Goal: Transaction & Acquisition: Purchase product/service

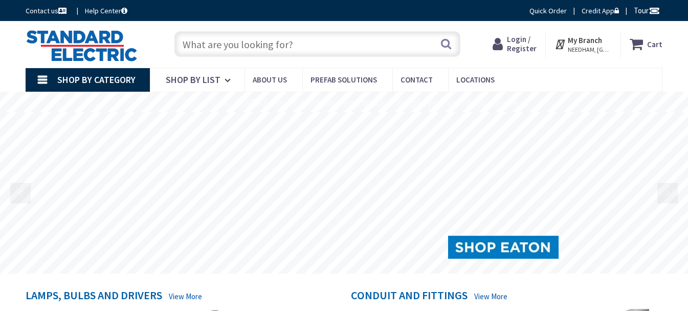
click at [528, 42] on span "Login / Register" at bounding box center [522, 43] width 30 height 19
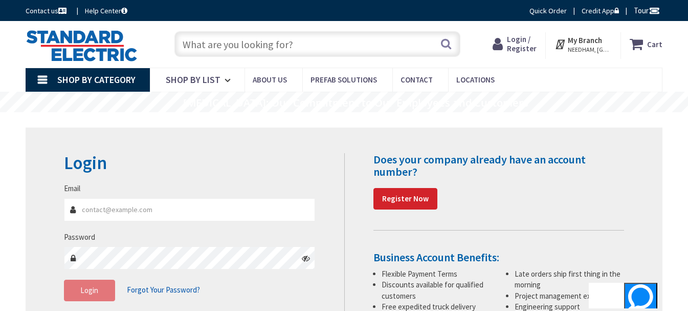
type input "[PERSON_NAME][EMAIL_ADDRESS][DOMAIN_NAME]"
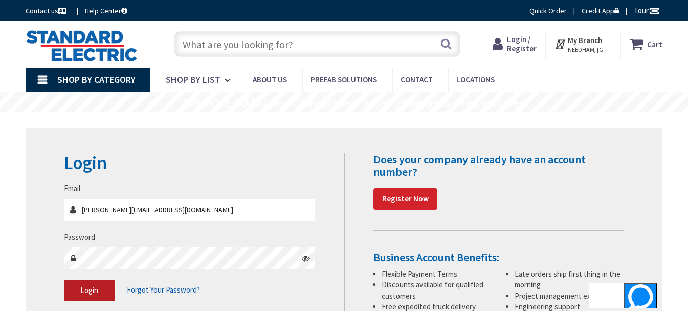
click at [85, 293] on span "Login" at bounding box center [89, 290] width 18 height 10
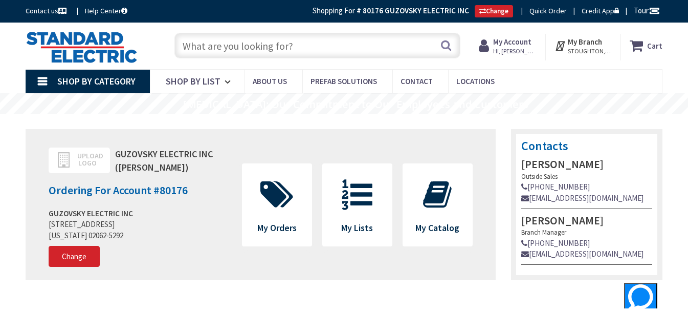
click at [221, 47] on input "text" at bounding box center [317, 46] width 286 height 26
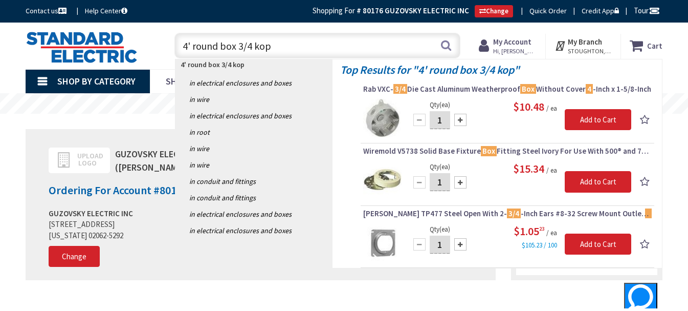
click at [221, 46] on input "4' round box 3/4 kop" at bounding box center [317, 46] width 286 height 26
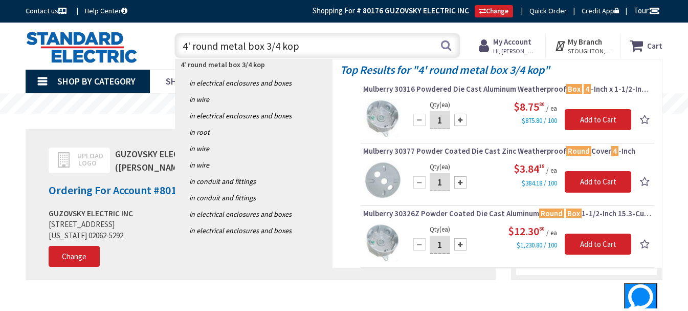
click at [297, 46] on input "4' round metal box 3/4 kop" at bounding box center [317, 46] width 286 height 26
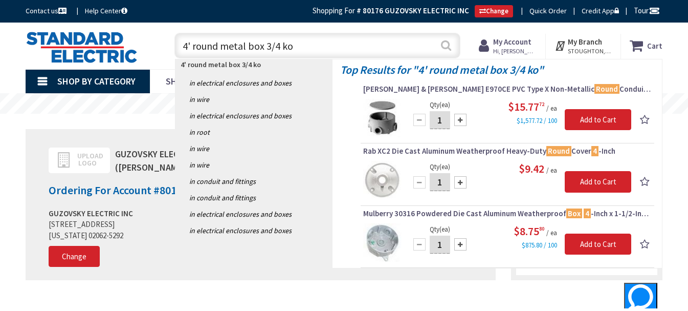
type input "4' round metal box 3/4 ko"
click at [446, 47] on button "Search" at bounding box center [445, 45] width 13 height 23
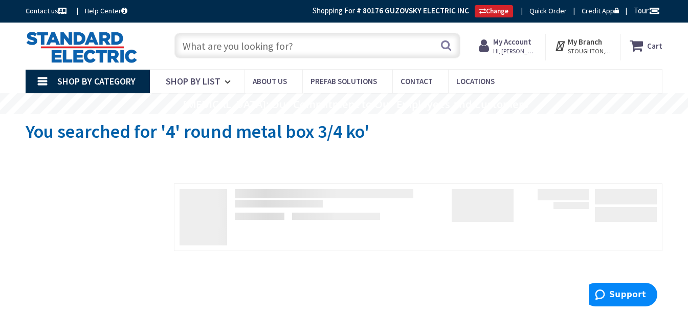
click at [205, 50] on input "text" at bounding box center [317, 46] width 286 height 26
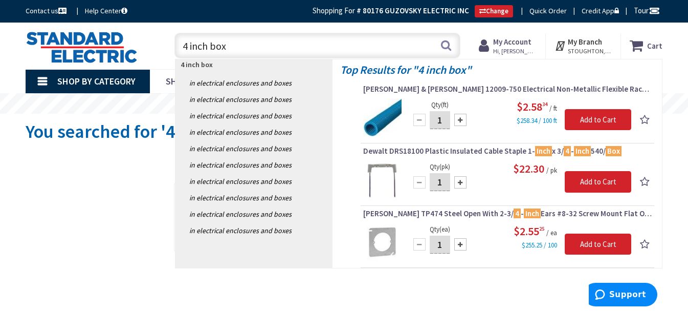
click at [212, 47] on input "4 inch box" at bounding box center [317, 46] width 286 height 26
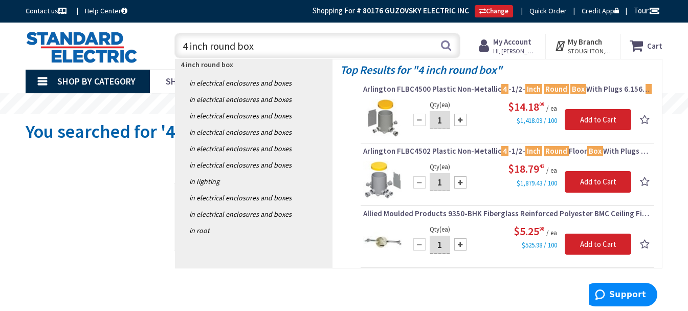
drag, startPoint x: 269, startPoint y: 49, endPoint x: 173, endPoint y: 51, distance: 95.7
click at [173, 51] on div "4 inch round box 4 inch round box Search" at bounding box center [314, 45] width 291 height 33
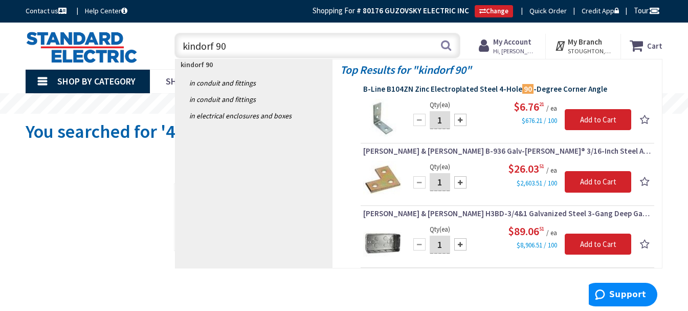
type input "kindorf 90"
click at [454, 91] on span "B-Line B104ZN Zinc Electroplated Steel 4-Hole 90 -Degree Corner Angle" at bounding box center [507, 89] width 289 height 10
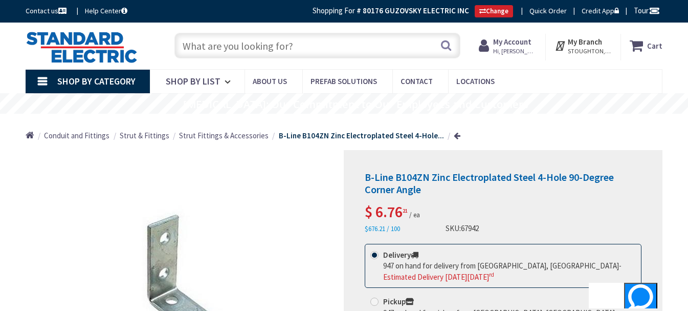
click at [201, 51] on input "text" at bounding box center [317, 46] width 286 height 26
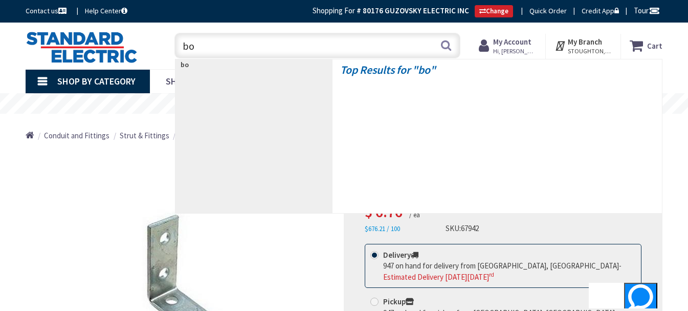
type input "b"
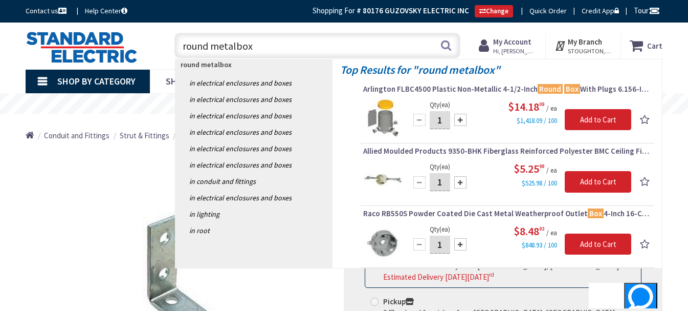
type input "round metal box"
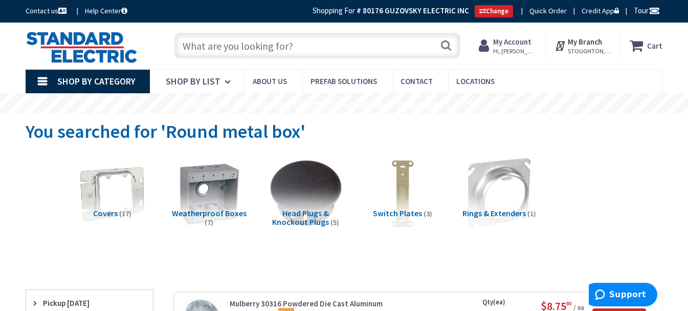
click at [217, 46] on input "text" at bounding box center [317, 46] width 286 height 26
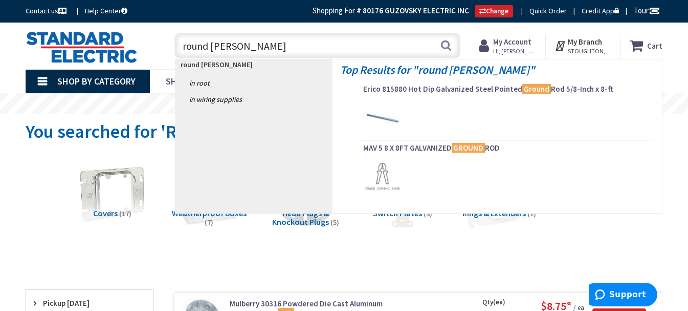
type input "round galv box"
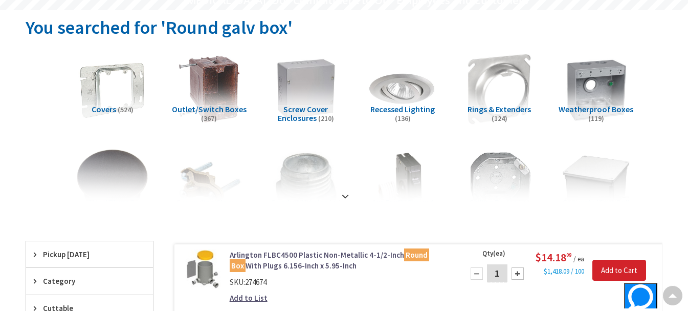
scroll to position [153, 0]
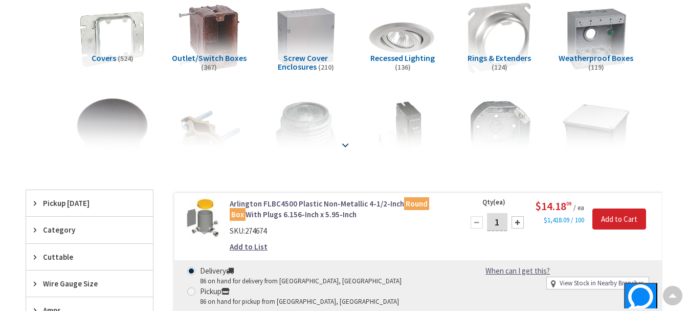
click at [345, 143] on strong at bounding box center [345, 144] width 12 height 11
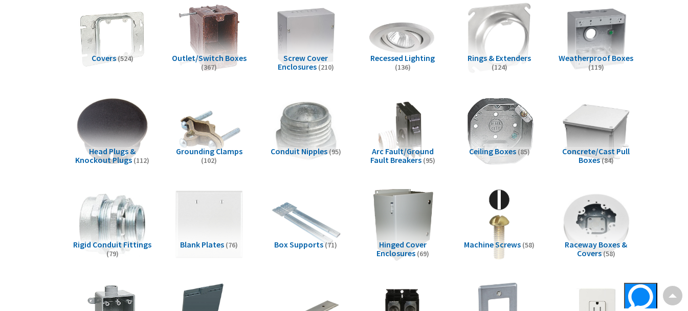
scroll to position [155, 0]
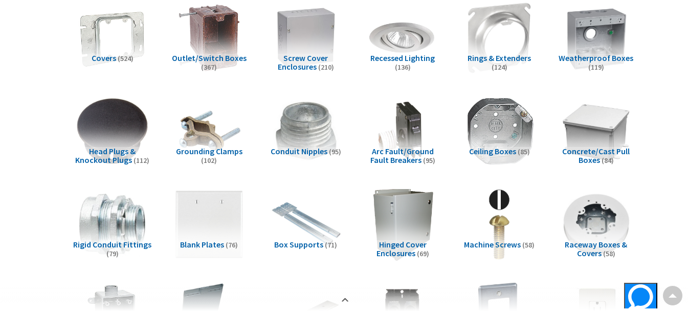
click at [509, 123] on img at bounding box center [499, 131] width 80 height 80
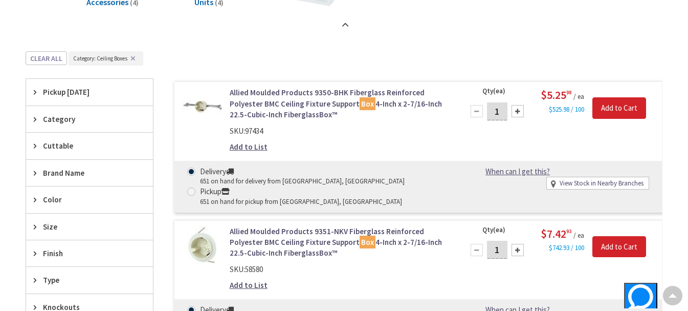
scroll to position [1760, 0]
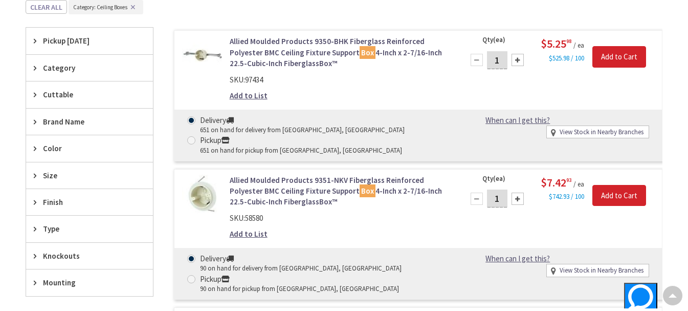
click at [64, 257] on span "Knockouts" at bounding box center [84, 255] width 83 height 11
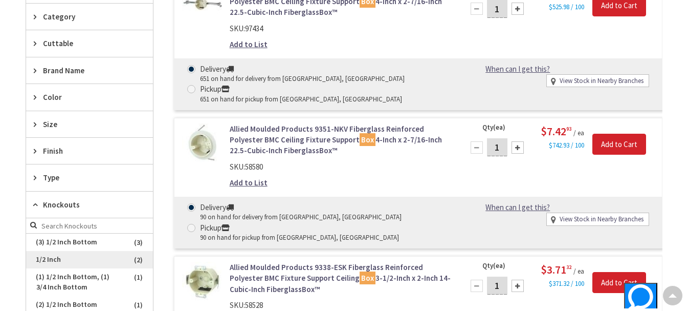
scroll to position [1914, 0]
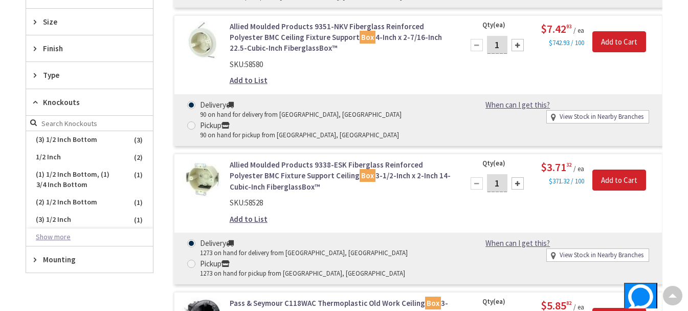
click at [60, 234] on button "Show more" at bounding box center [89, 236] width 127 height 17
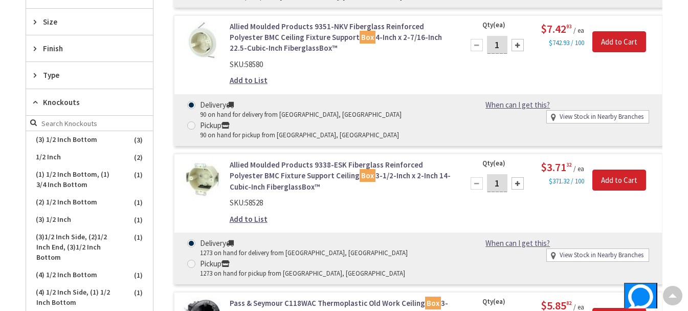
scroll to position [102, 0]
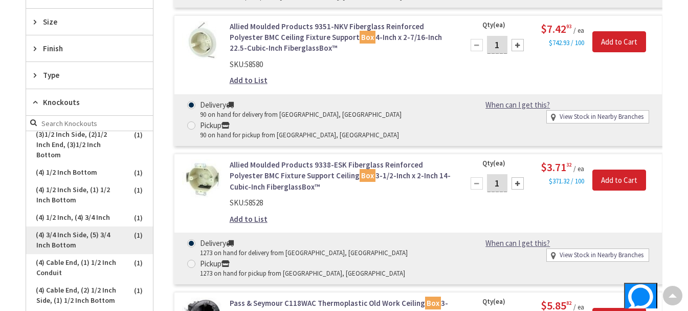
click at [65, 235] on span "(4) 3/4 Inch Side, (5) 3/4 Inch Bottom" at bounding box center [89, 240] width 127 height 28
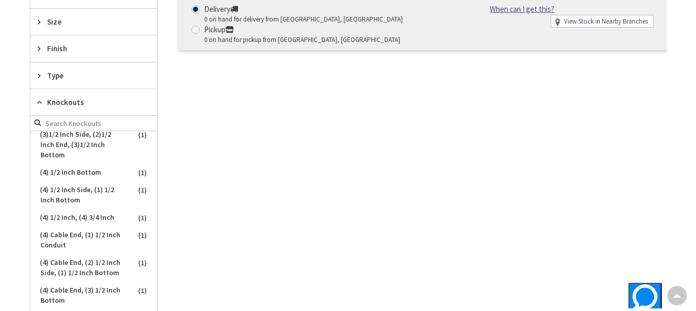
scroll to position [268, 0]
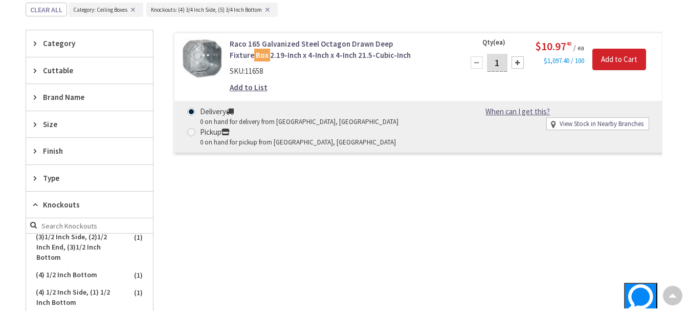
click at [602, 125] on link "View Stock in Nearby Branches" at bounding box center [602, 124] width 84 height 10
select select "data-availability"
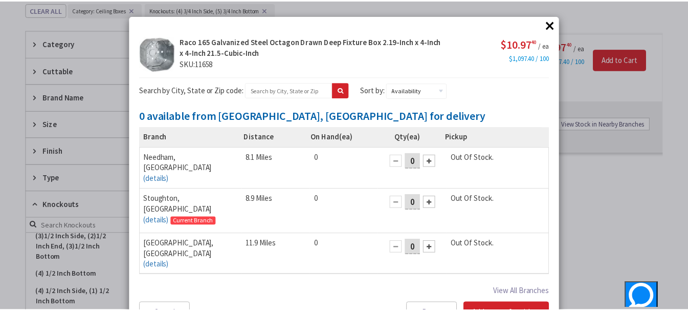
scroll to position [14, 0]
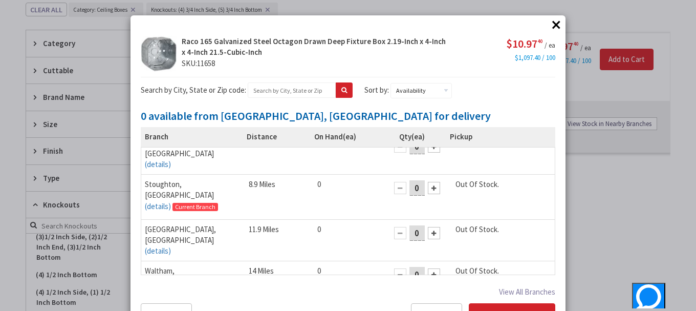
click at [552, 25] on button "×" at bounding box center [555, 24] width 15 height 15
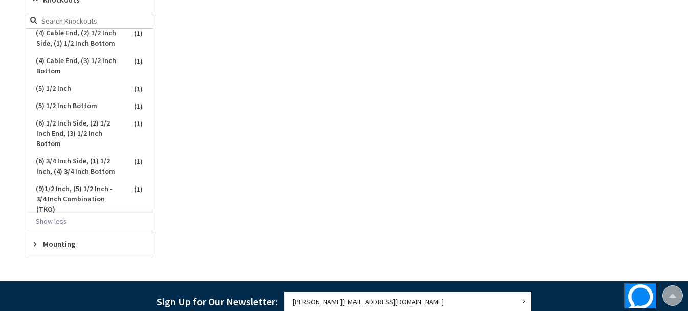
scroll to position [249, 0]
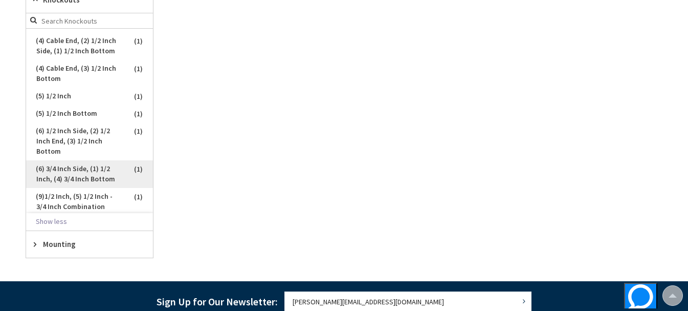
click at [83, 180] on span "(6) 3/4 Inch Side, (1) 1/2 Inch, (4) 3/4 Inch Bottom" at bounding box center [89, 174] width 127 height 28
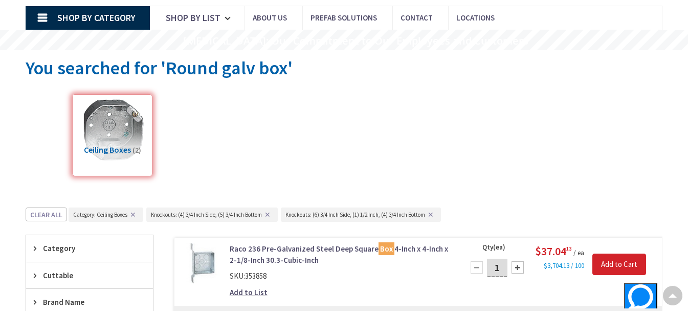
scroll to position [0, 0]
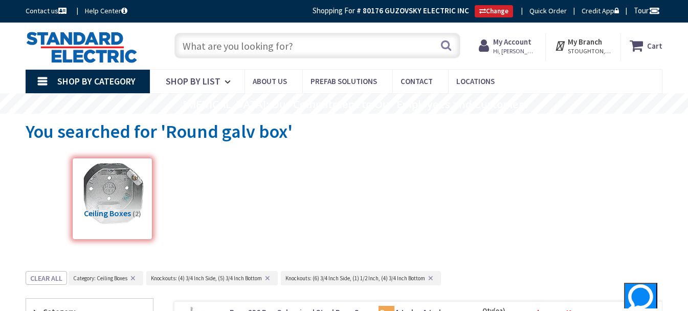
click at [212, 45] on input "text" at bounding box center [317, 46] width 286 height 26
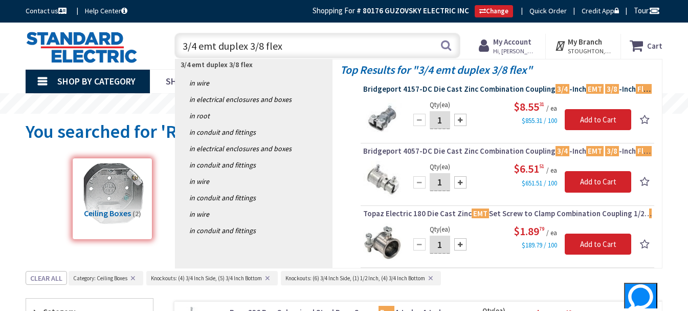
type input "3/4 emt duplex 3/8 flex"
click at [476, 90] on span "Bridgeport 4157-DC Die Cast Zinc Combination Coupling 3/4 -Inch EMT 3/8 -Inch F…" at bounding box center [507, 89] width 289 height 10
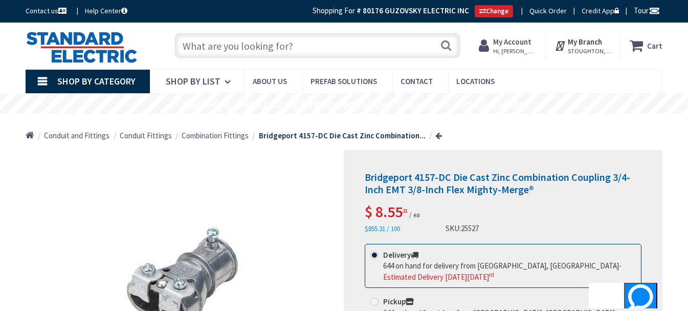
click at [186, 46] on input "text" at bounding box center [317, 46] width 286 height 26
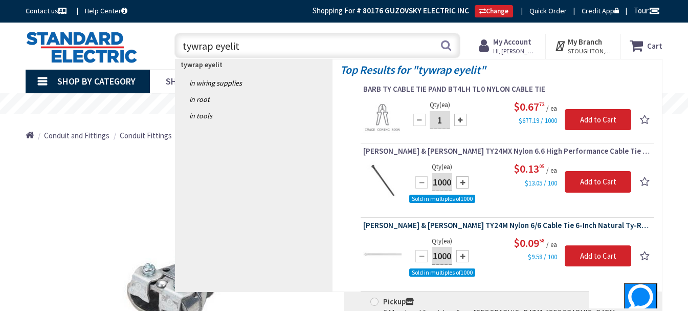
type input "tywrap eyelit"
click at [487, 226] on span "Thomas & Betts TY24M Nylon 6/6 Cable Tie 6-Inch Natural Ty-Rap®" at bounding box center [507, 225] width 289 height 10
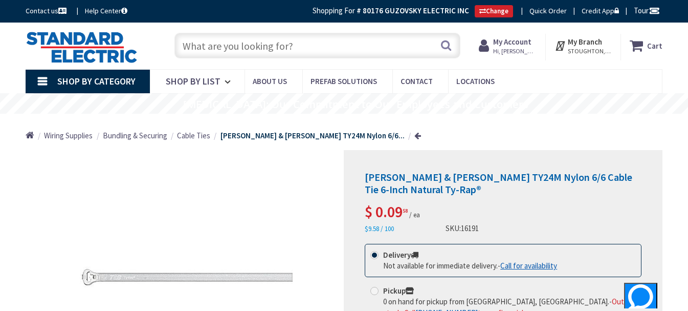
click at [208, 50] on input "text" at bounding box center [317, 46] width 286 height 26
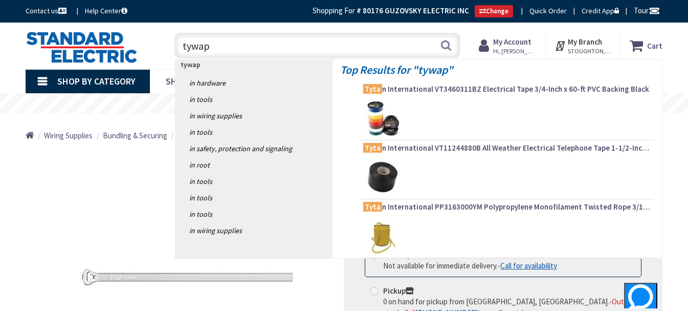
type input "tywaps"
